Goal: Transaction & Acquisition: Purchase product/service

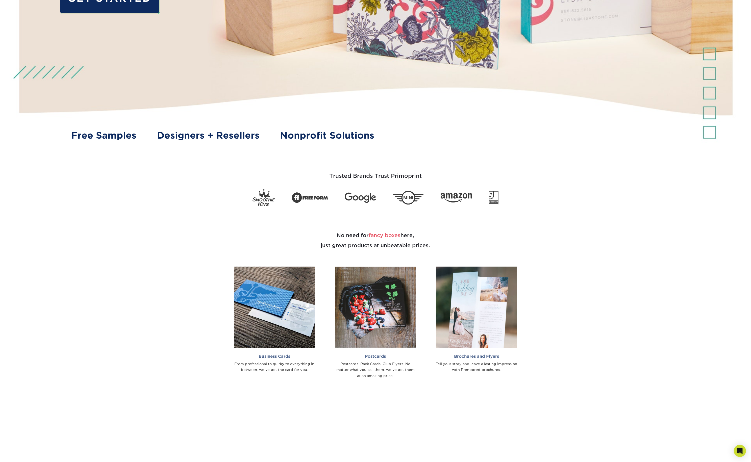
scroll to position [259, 0]
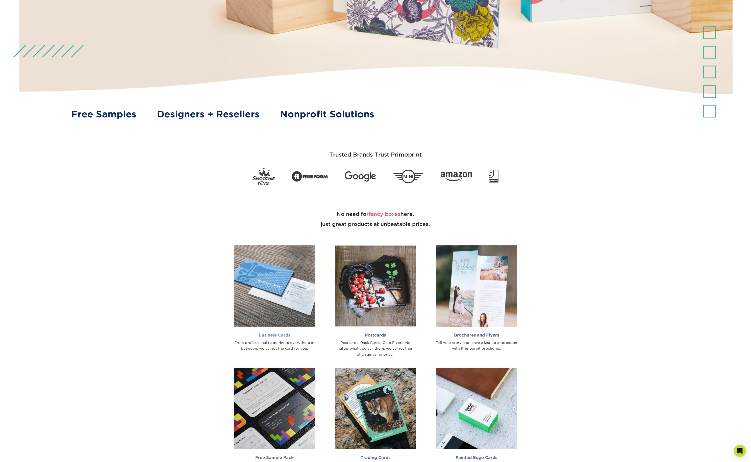
click at [270, 300] on img at bounding box center [274, 285] width 81 height 81
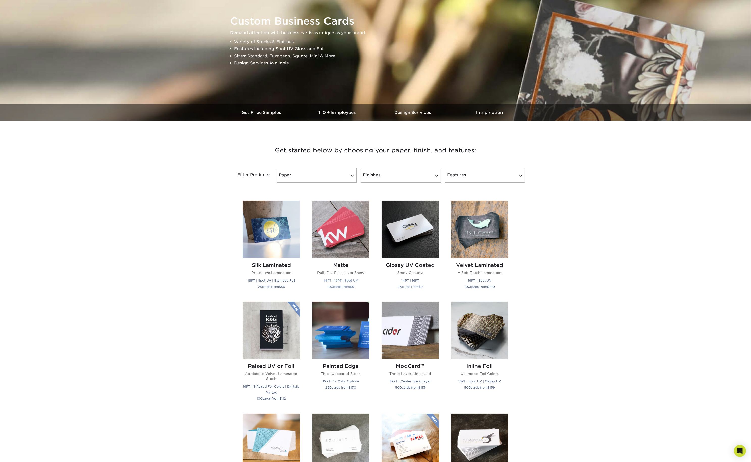
scroll to position [60, 0]
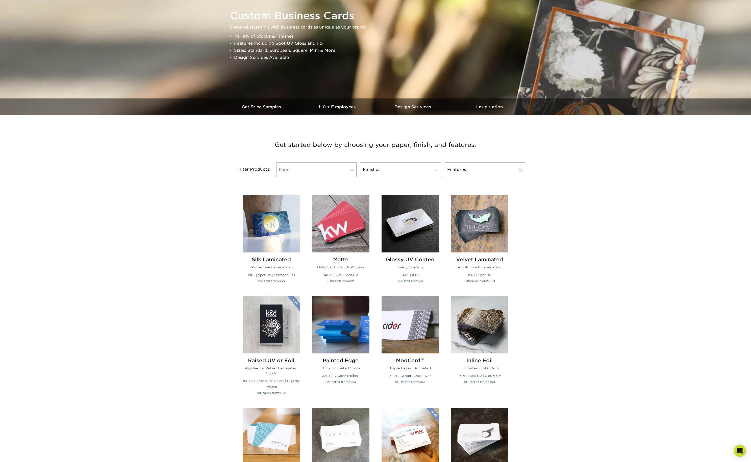
click at [349, 171] on link "Paper" at bounding box center [316, 169] width 80 height 15
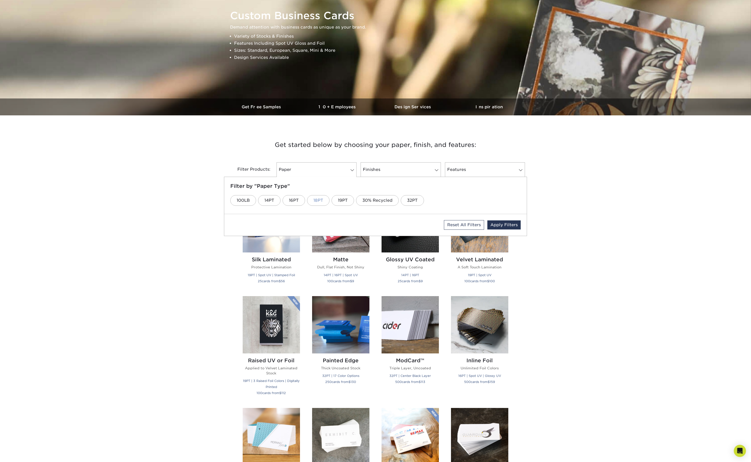
click at [316, 199] on link "18PT" at bounding box center [318, 200] width 22 height 11
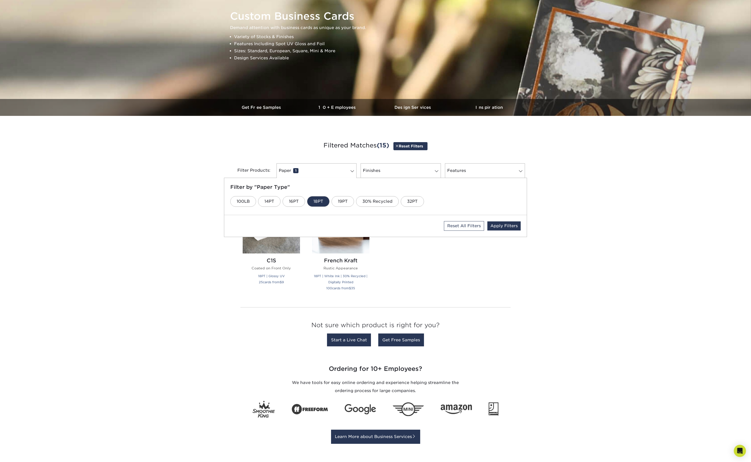
scroll to position [52, 0]
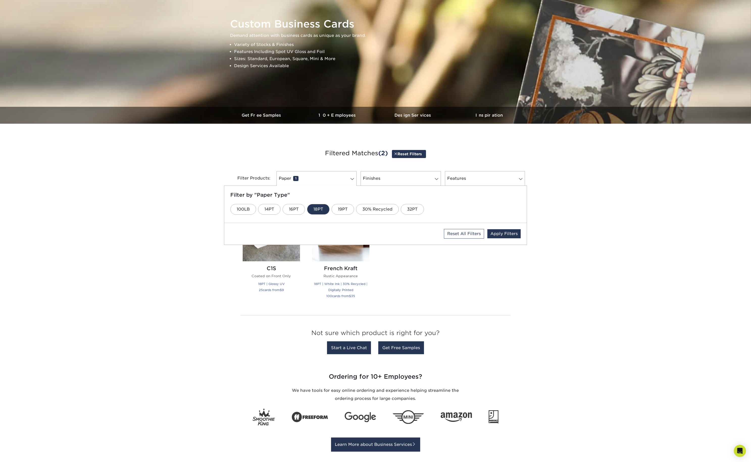
click at [600, 240] on div "Get started below by choosing your paper, finish, and features: Filtered Matche…" at bounding box center [375, 252] width 751 height 233
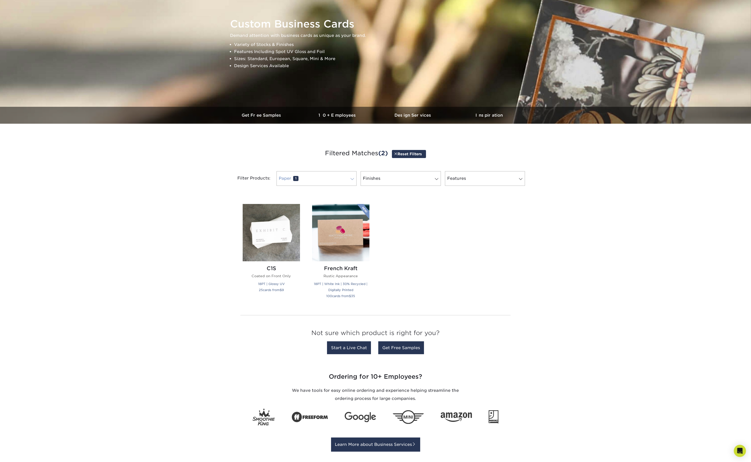
click at [341, 177] on link "Paper 1" at bounding box center [316, 178] width 80 height 15
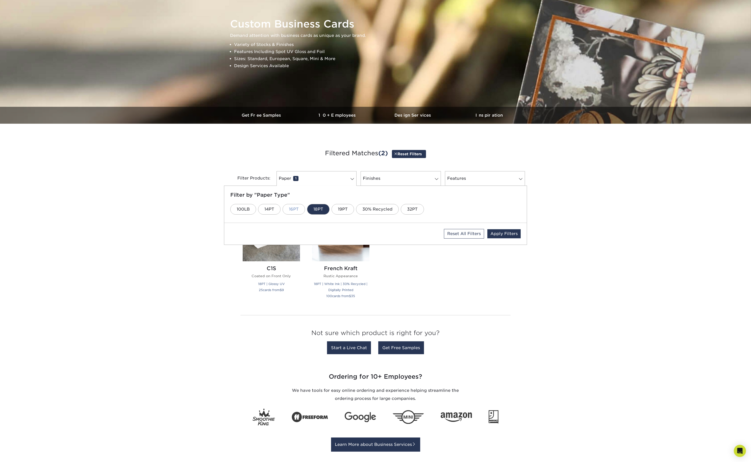
click at [298, 206] on link "16PT" at bounding box center [293, 209] width 22 height 11
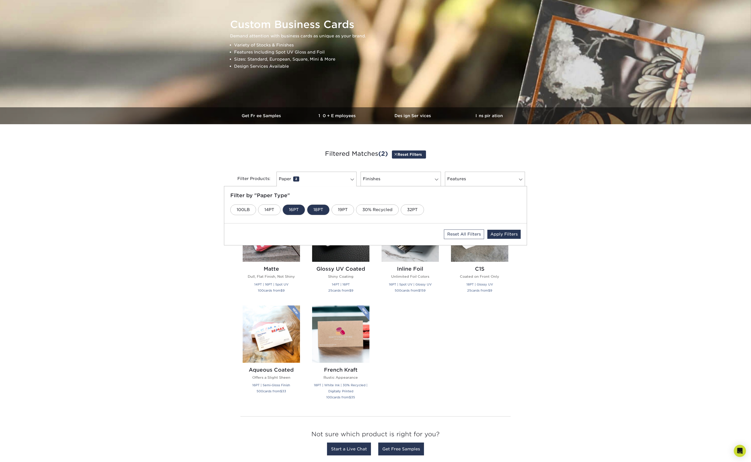
scroll to position [44, 0]
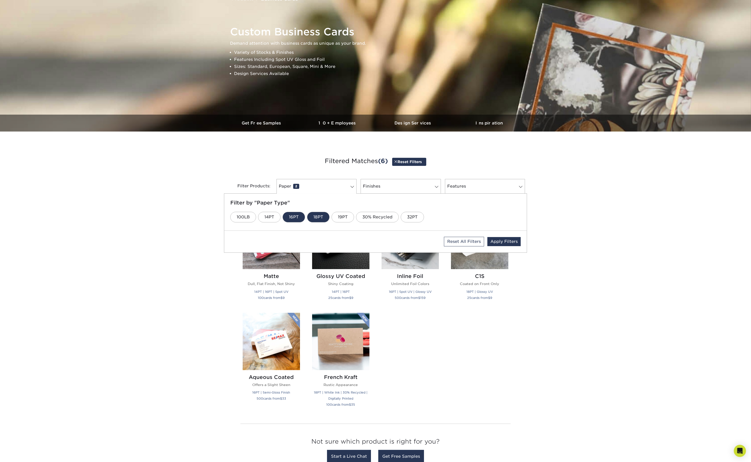
click at [516, 314] on div "Get started below by choosing your paper, finish, and features: Filtered Matche…" at bounding box center [375, 311] width 751 height 334
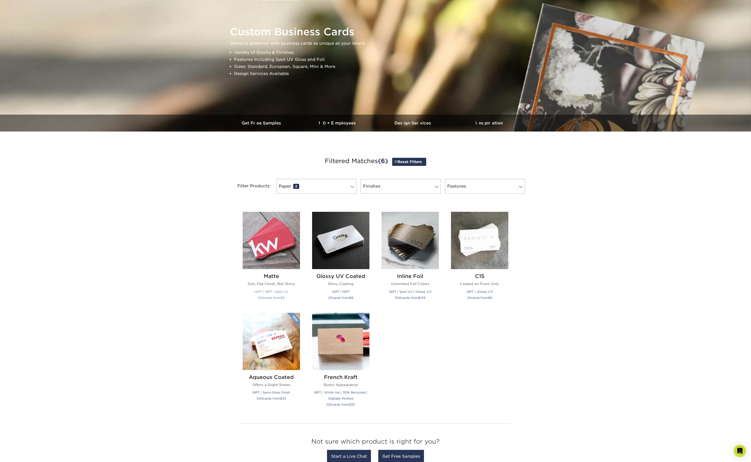
click at [277, 257] on img at bounding box center [271, 240] width 57 height 57
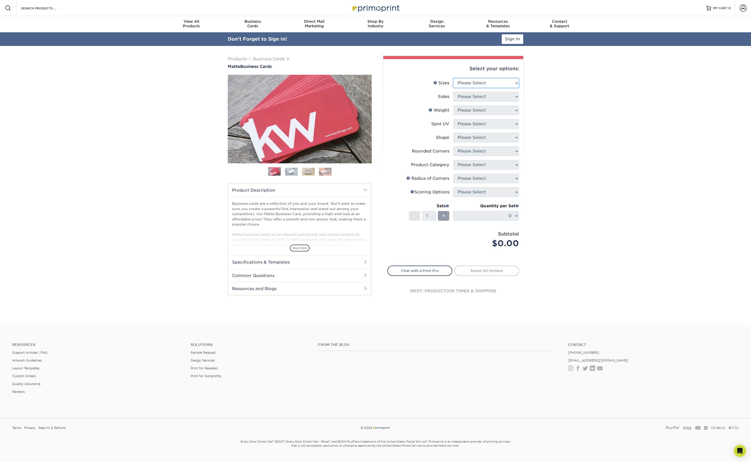
select select "2.00x3.50"
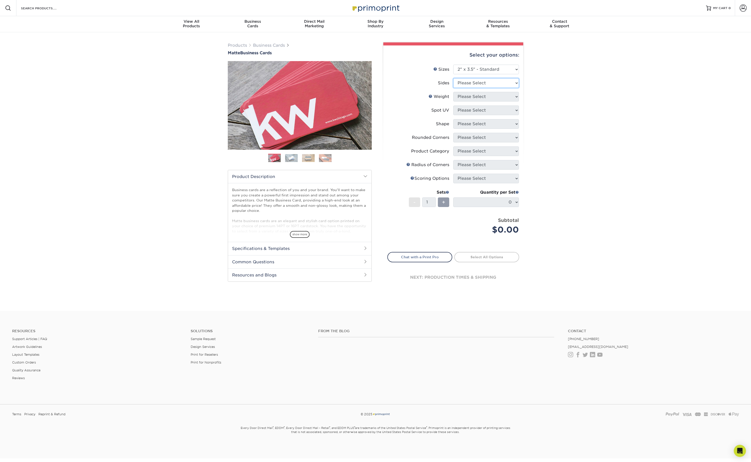
select select "32d3c223-f82c-492b-b915-ba065a00862f"
click at [289, 159] on img at bounding box center [291, 158] width 13 height 8
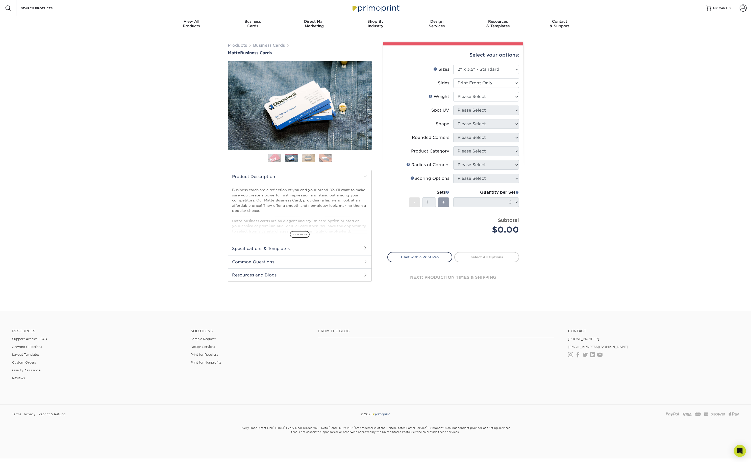
click at [305, 157] on img at bounding box center [308, 158] width 13 height 8
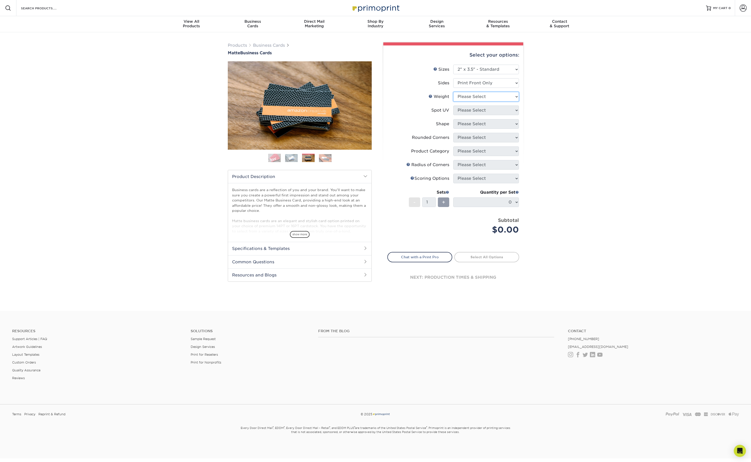
select select "16PT"
select select "3"
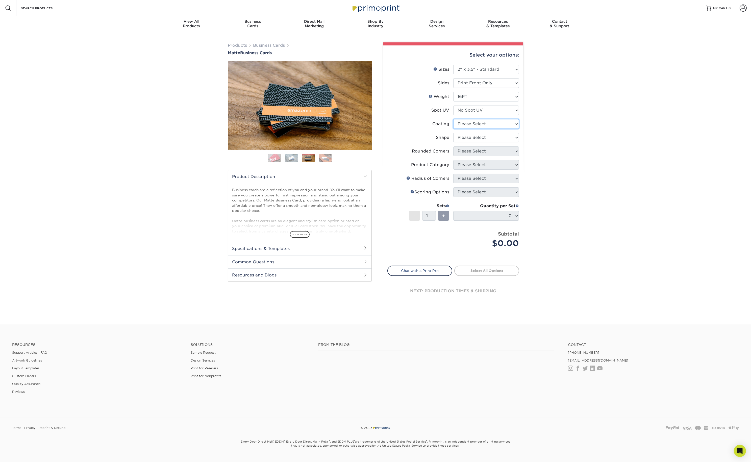
select select "121bb7b5-3b4d-429f-bd8d-bbf80e953313"
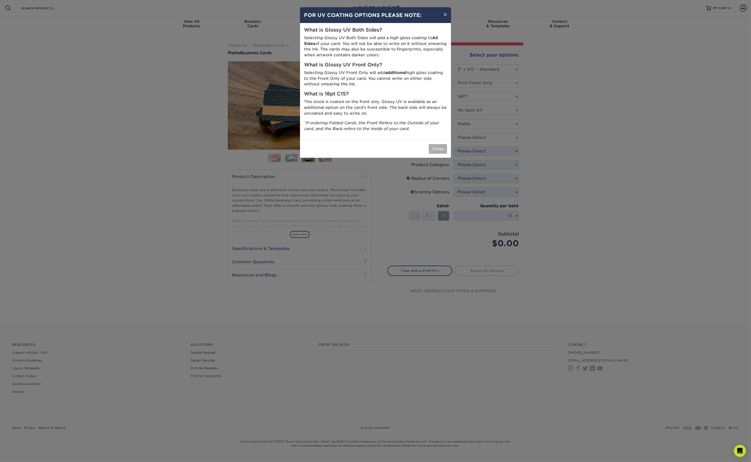
click at [438, 145] on button "Close" at bounding box center [438, 149] width 18 height 10
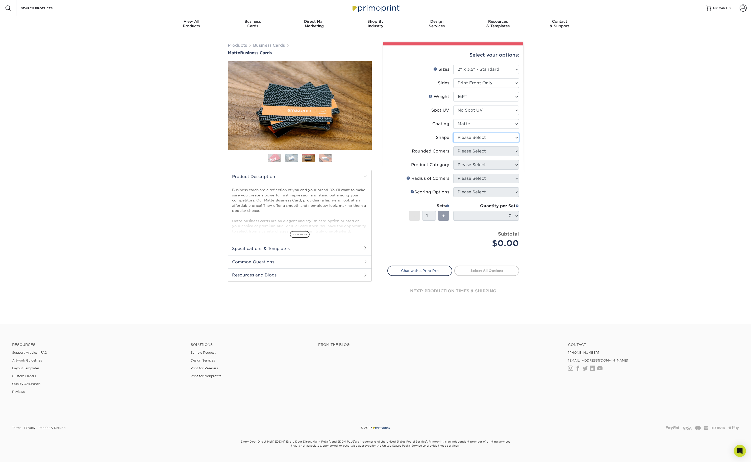
select select "standard"
select select "0"
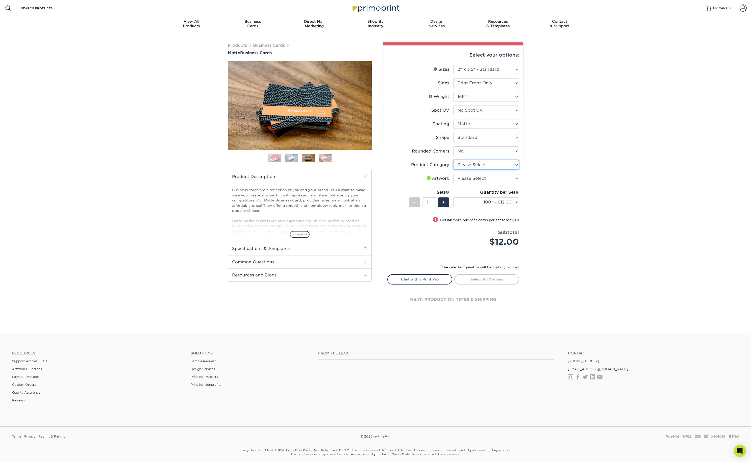
select select "3b5148f1-0588-4f88-a218-97bcfdce65c1"
click at [297, 234] on span "show more" at bounding box center [300, 234] width 20 height 7
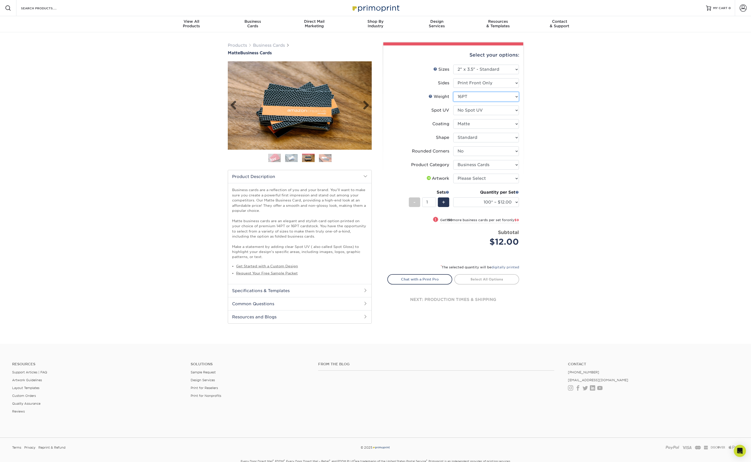
click at [307, 129] on img at bounding box center [300, 105] width 144 height 88
